Goal: Information Seeking & Learning: Check status

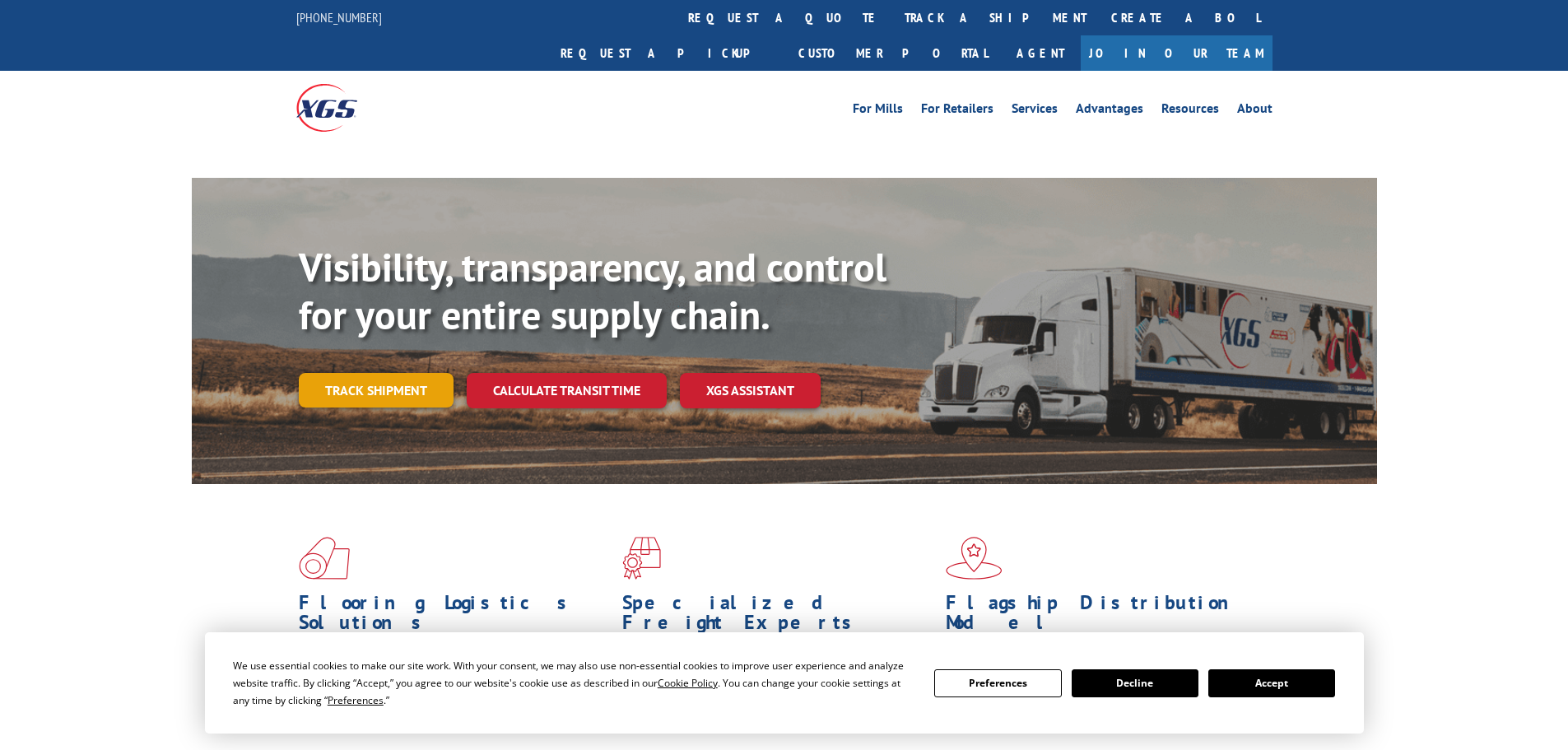
click at [362, 373] on link "Track shipment" at bounding box center [375, 390] width 155 height 34
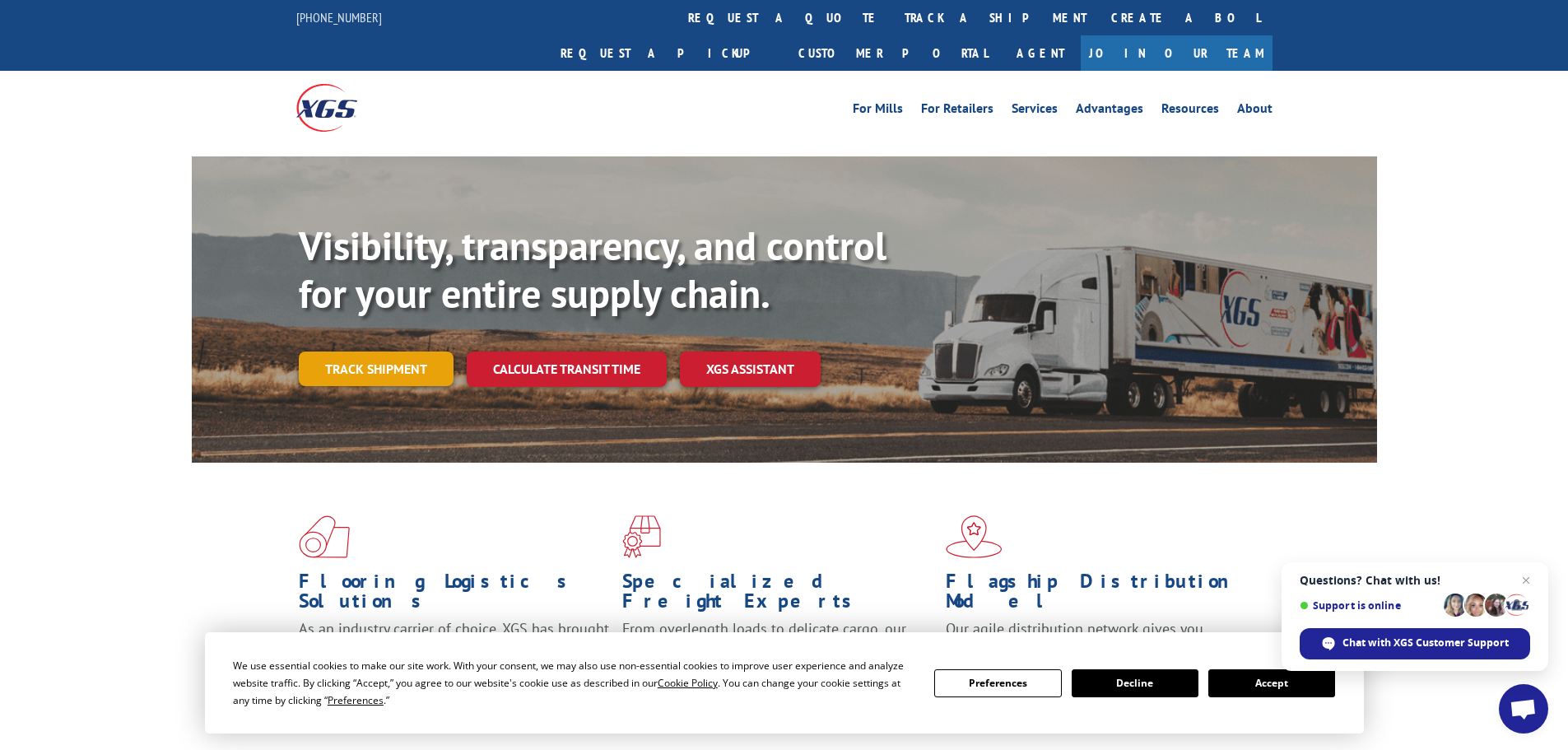
click at [367, 352] on link "Track shipment" at bounding box center [375, 369] width 155 height 34
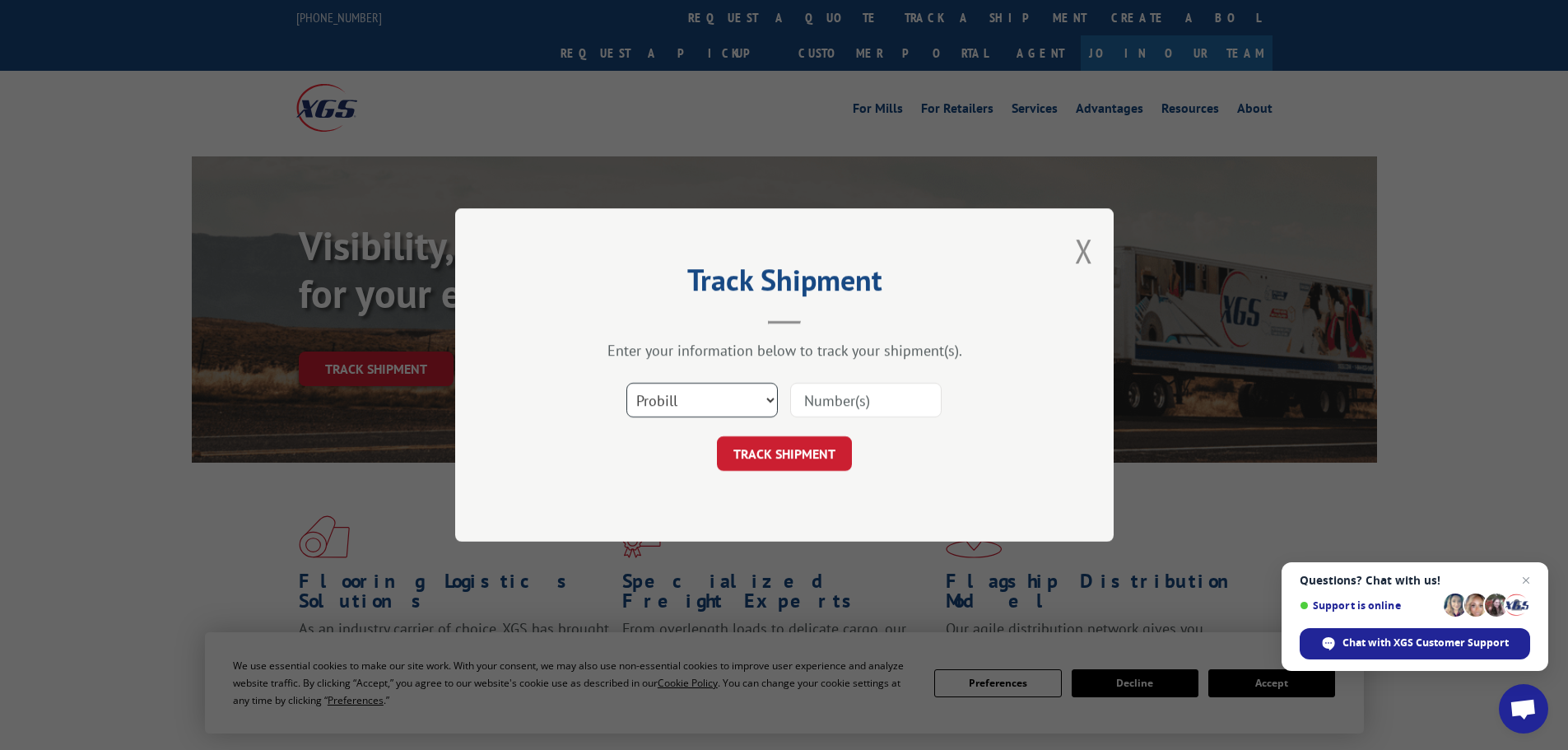
click at [675, 394] on select "Select category... Probill BOL PO" at bounding box center [702, 400] width 151 height 34
select select "po"
click at [627, 383] on select "Select category... Probill BOL PO" at bounding box center [702, 400] width 151 height 34
paste input "29522292"
type input "29522292"
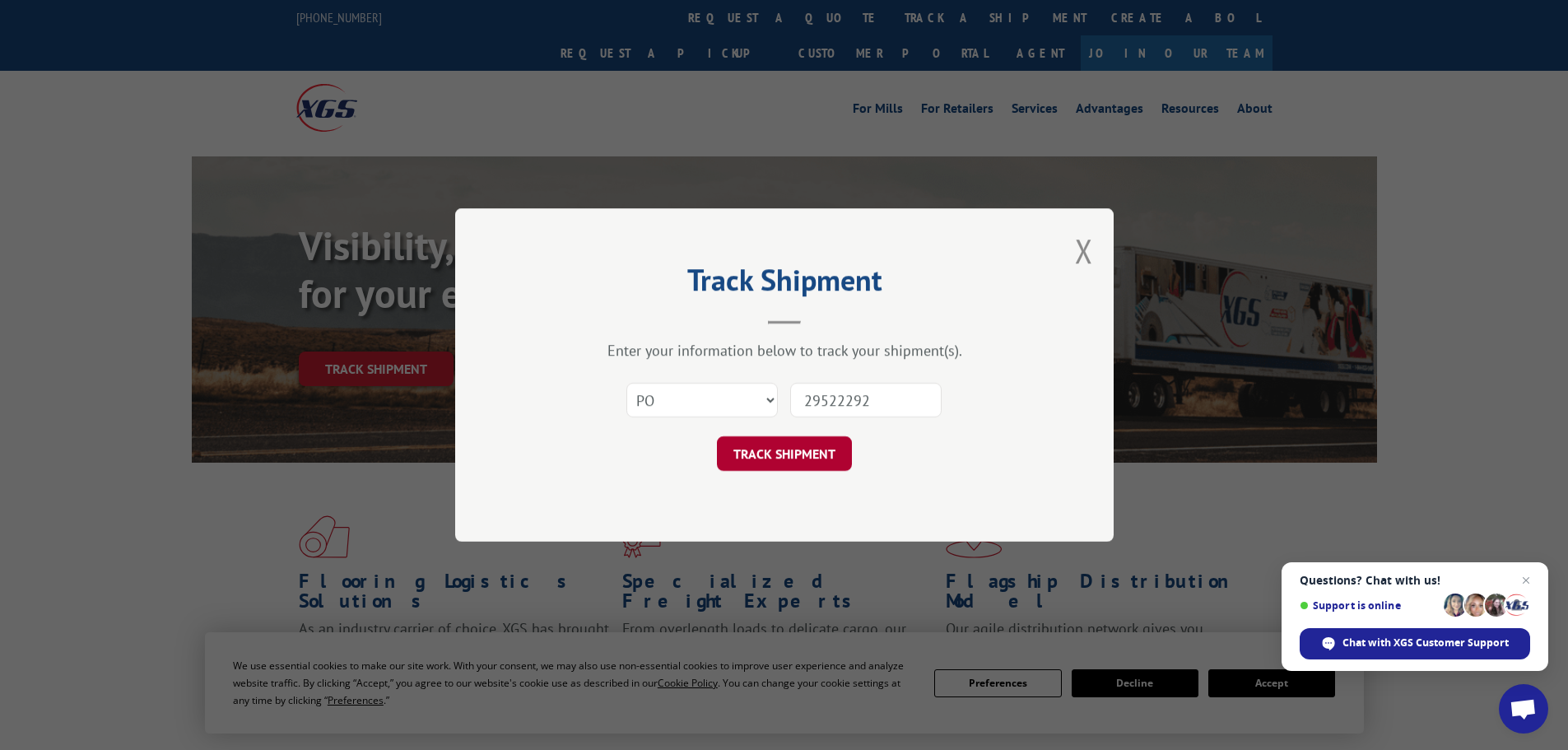
click at [808, 451] on button "TRACK SHIPMENT" at bounding box center [784, 453] width 135 height 34
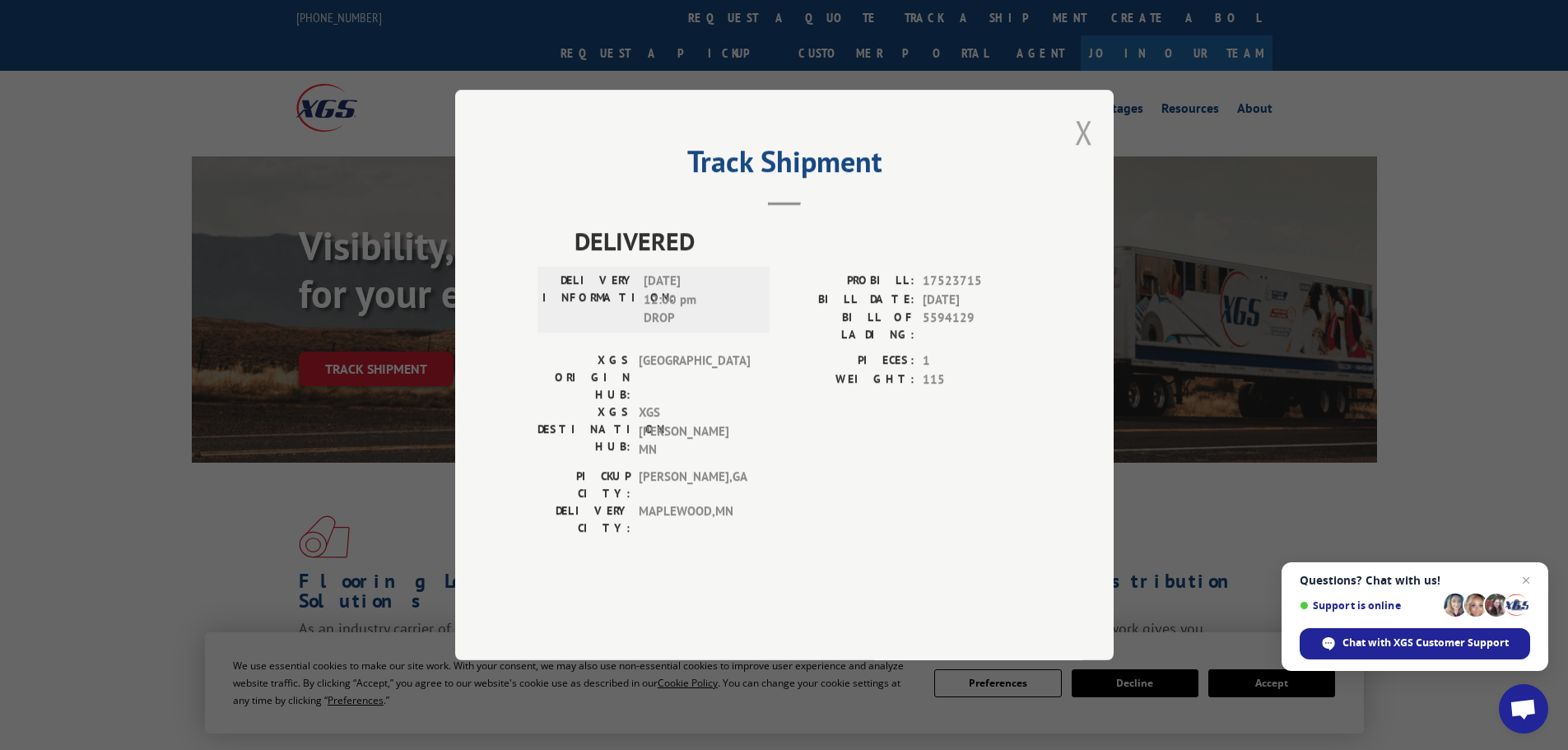
click at [1082, 154] on button "Close modal" at bounding box center [1084, 132] width 18 height 43
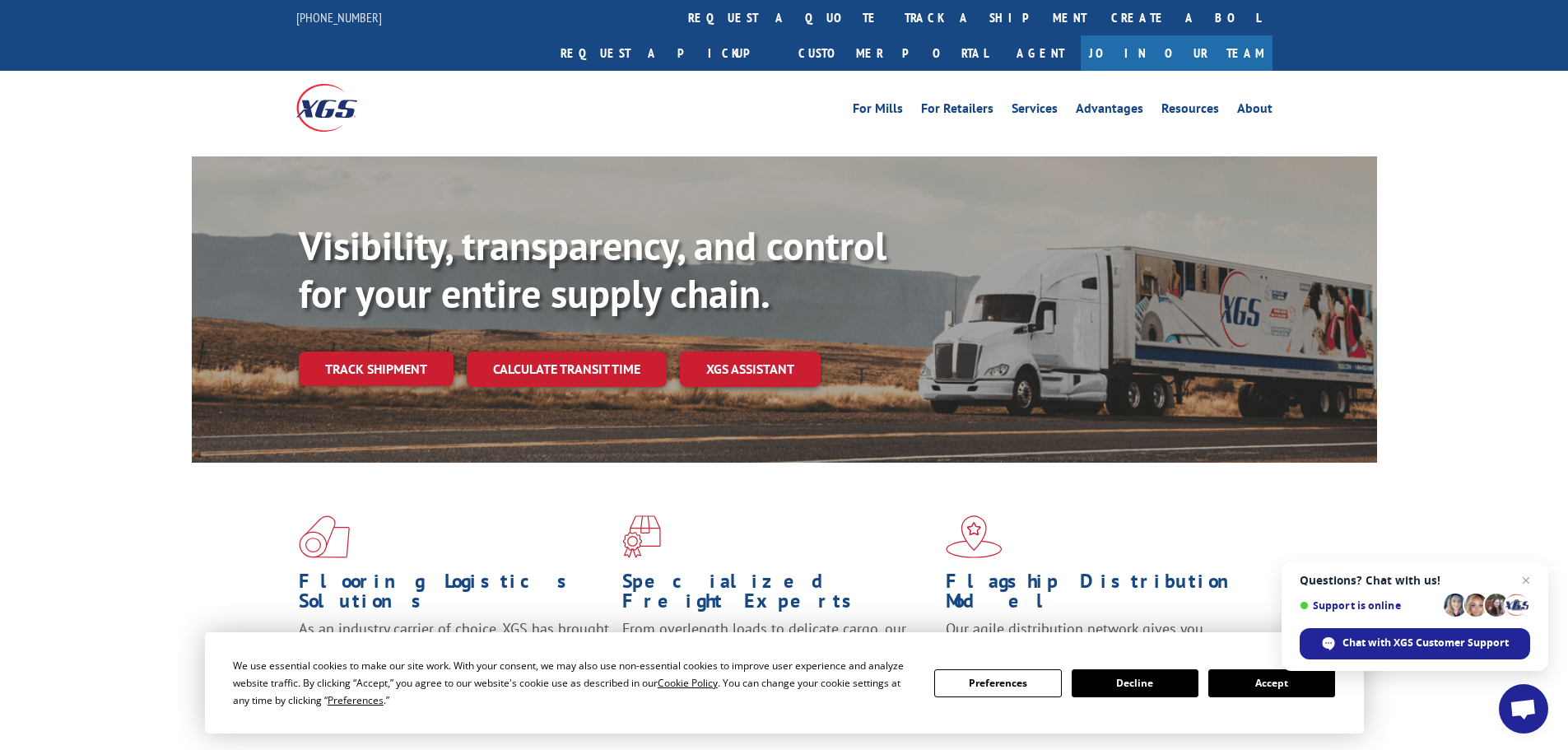
click at [364, 352] on link "Track shipment" at bounding box center [375, 369] width 155 height 34
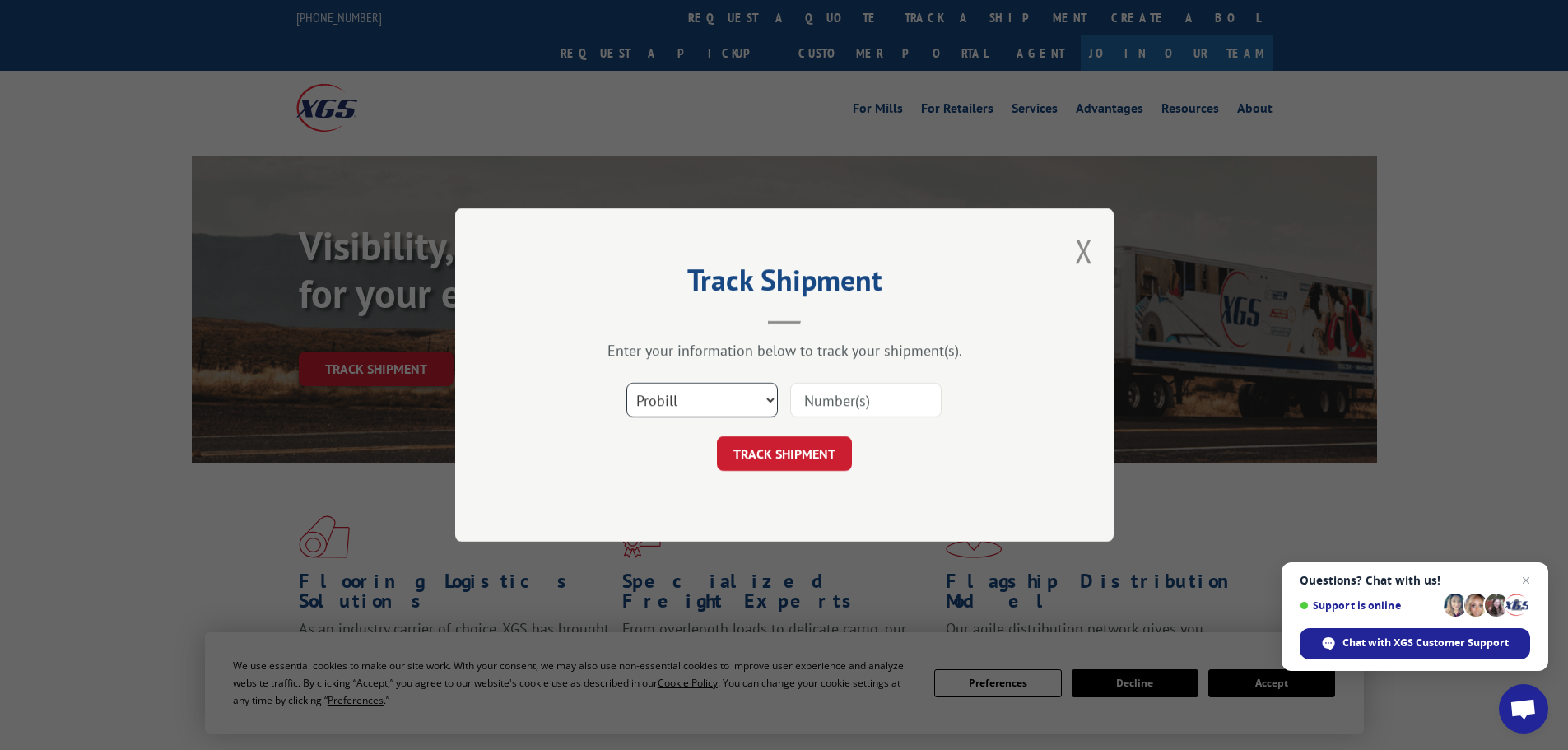
click at [662, 405] on select "Select category... Probill BOL PO" at bounding box center [702, 400] width 151 height 34
select select "po"
click at [627, 383] on select "Select category... Probill BOL PO" at bounding box center [702, 400] width 151 height 34
paste input "29522015"
type input "29522015"
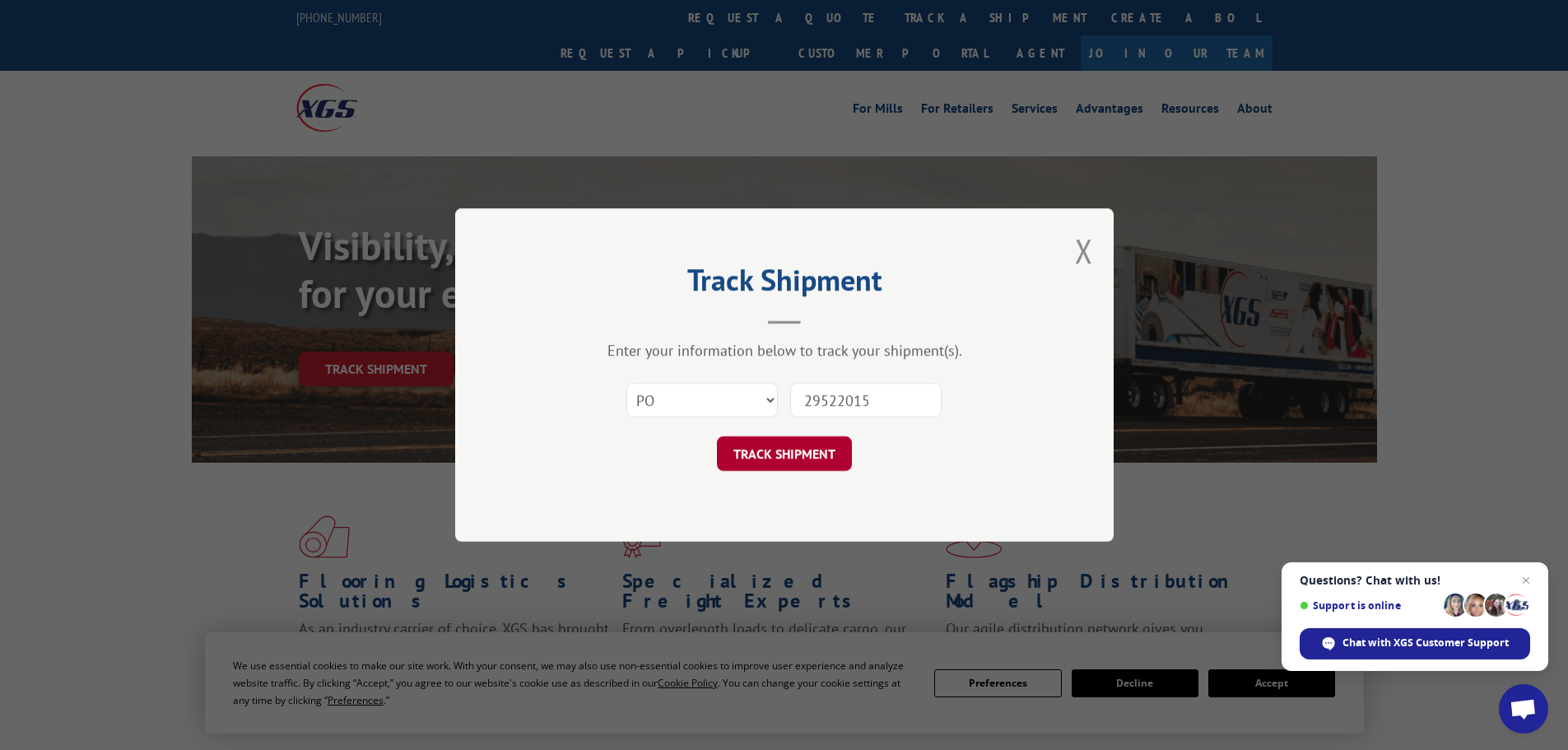
click at [803, 450] on button "TRACK SHIPMENT" at bounding box center [784, 453] width 135 height 34
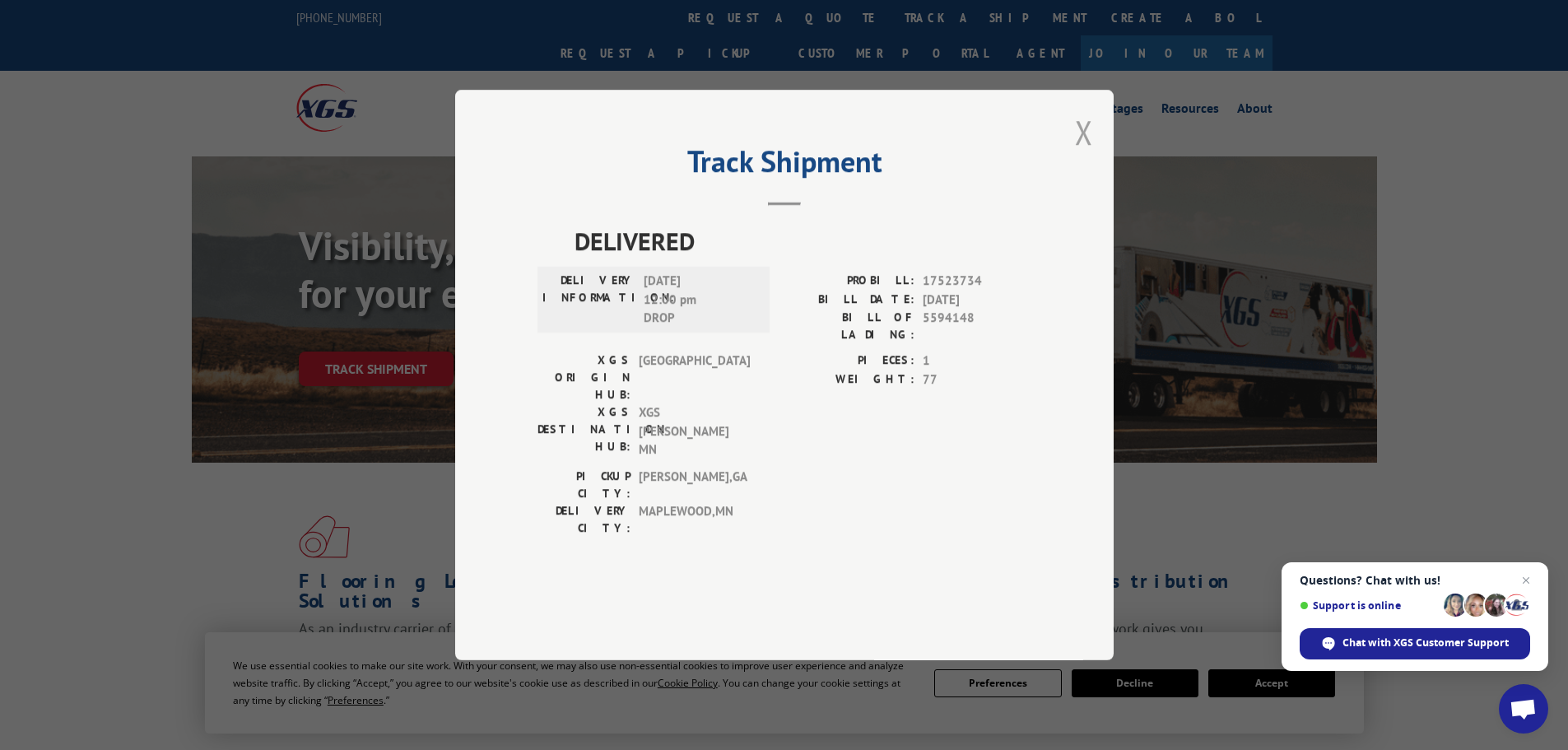
click at [1080, 154] on button "Close modal" at bounding box center [1084, 132] width 18 height 43
